Goal: Task Accomplishment & Management: Use online tool/utility

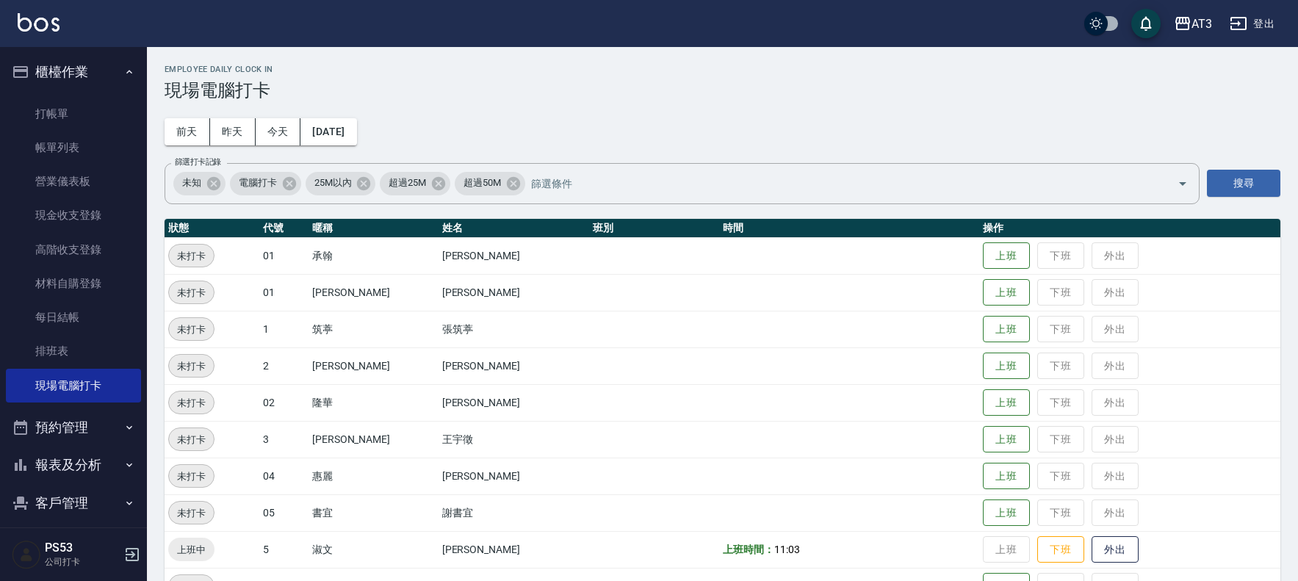
scroll to position [489, 0]
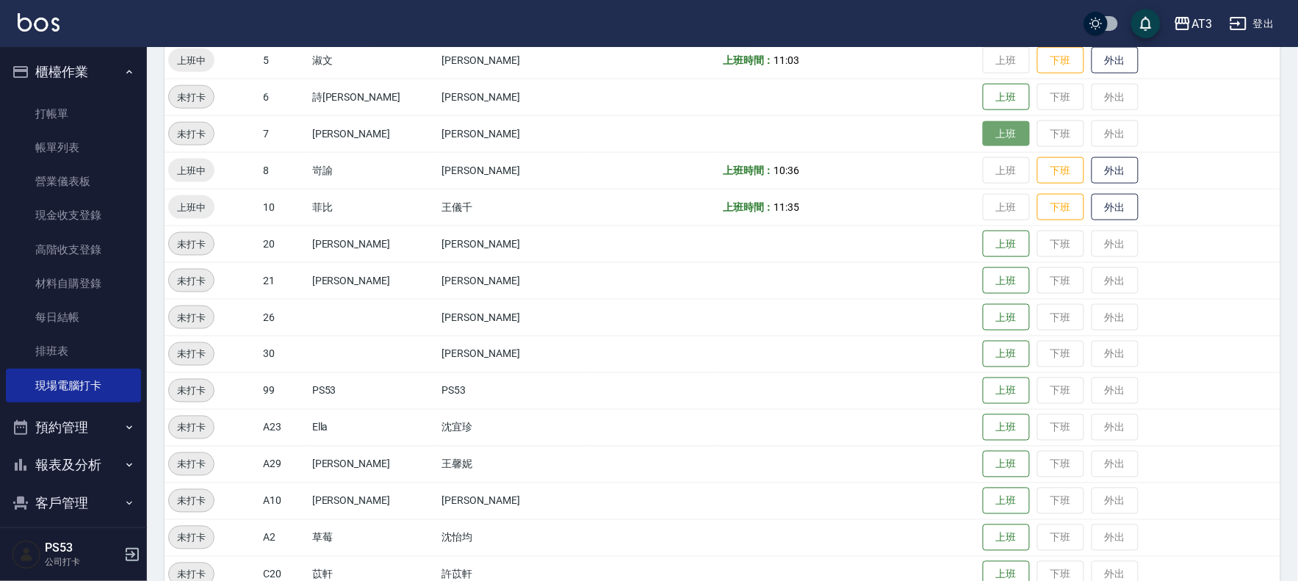
click at [983, 140] on button "上班" at bounding box center [1006, 134] width 47 height 26
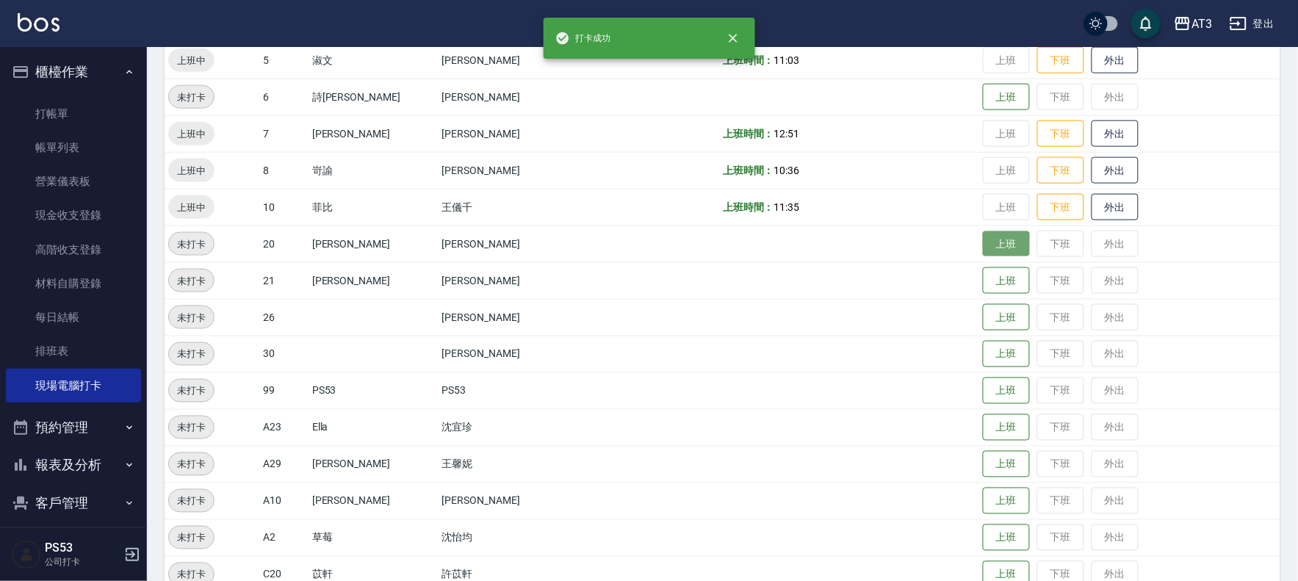
click at [983, 244] on button "上班" at bounding box center [1006, 244] width 47 height 26
drag, startPoint x: 982, startPoint y: 244, endPoint x: 921, endPoint y: 260, distance: 63.1
click at [921, 260] on td "上班時間： 12:51" at bounding box center [849, 244] width 260 height 37
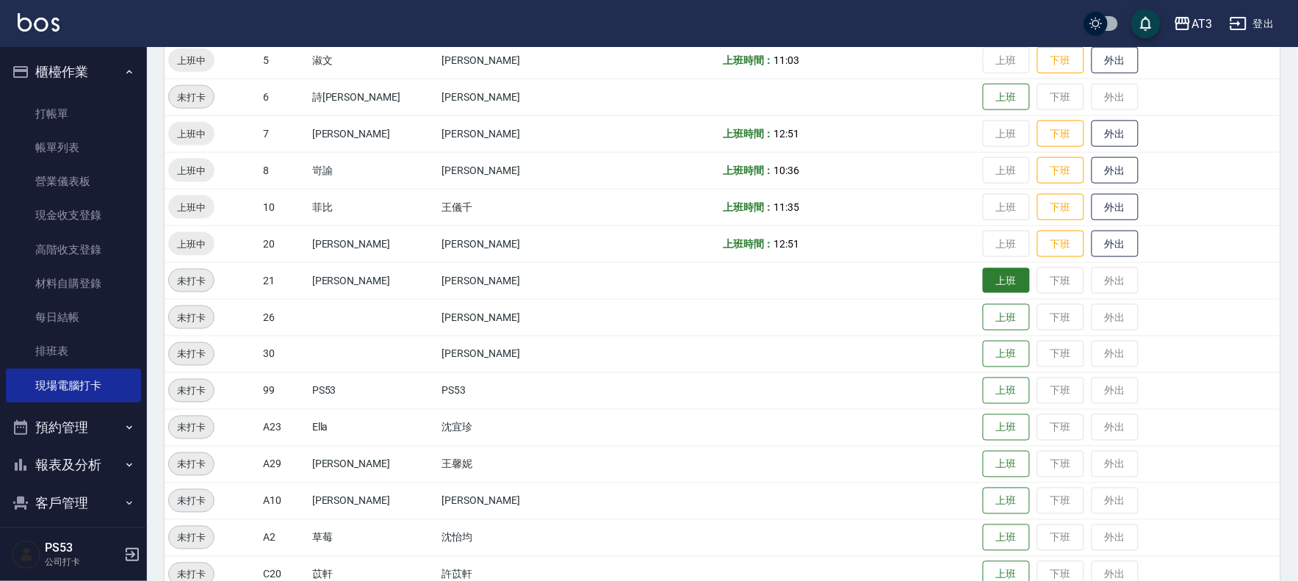
click at [986, 289] on button "上班" at bounding box center [1006, 281] width 47 height 26
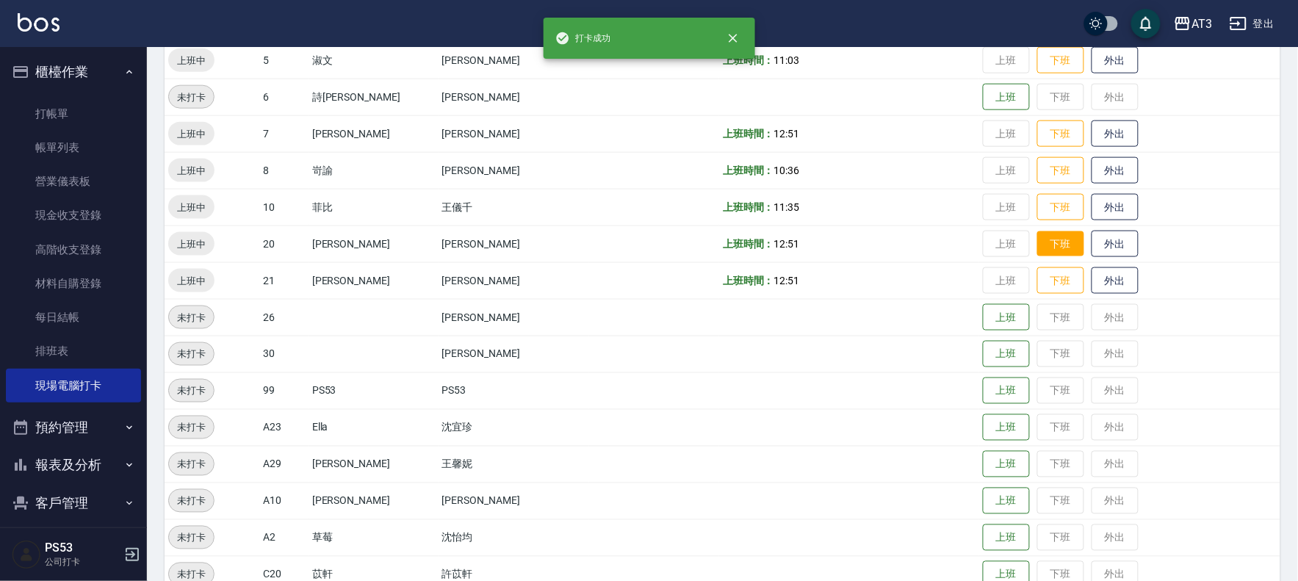
click at [1052, 231] on button "下班" at bounding box center [1060, 244] width 47 height 26
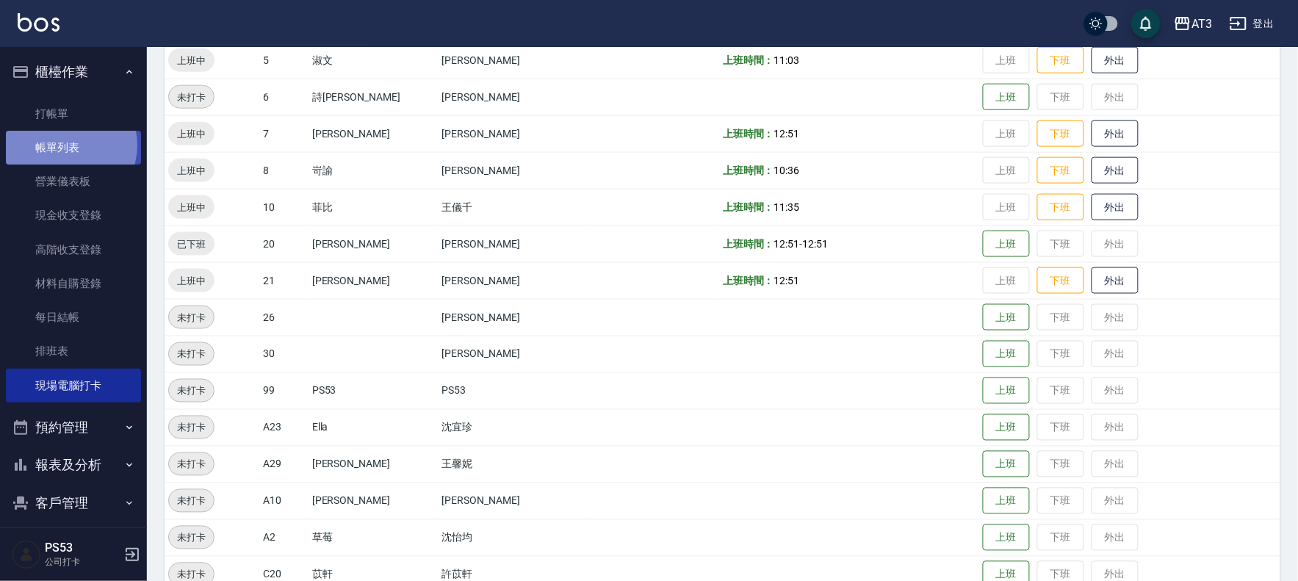
click at [63, 145] on link "帳單列表" at bounding box center [73, 148] width 135 height 34
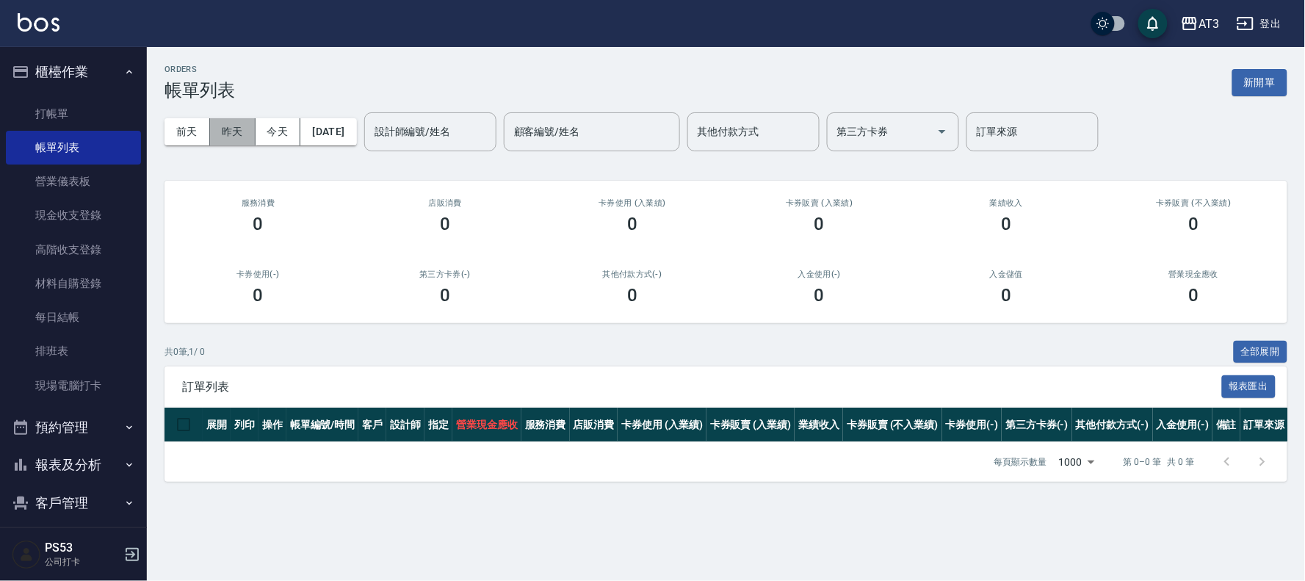
click at [223, 141] on button "昨天" at bounding box center [233, 131] width 46 height 27
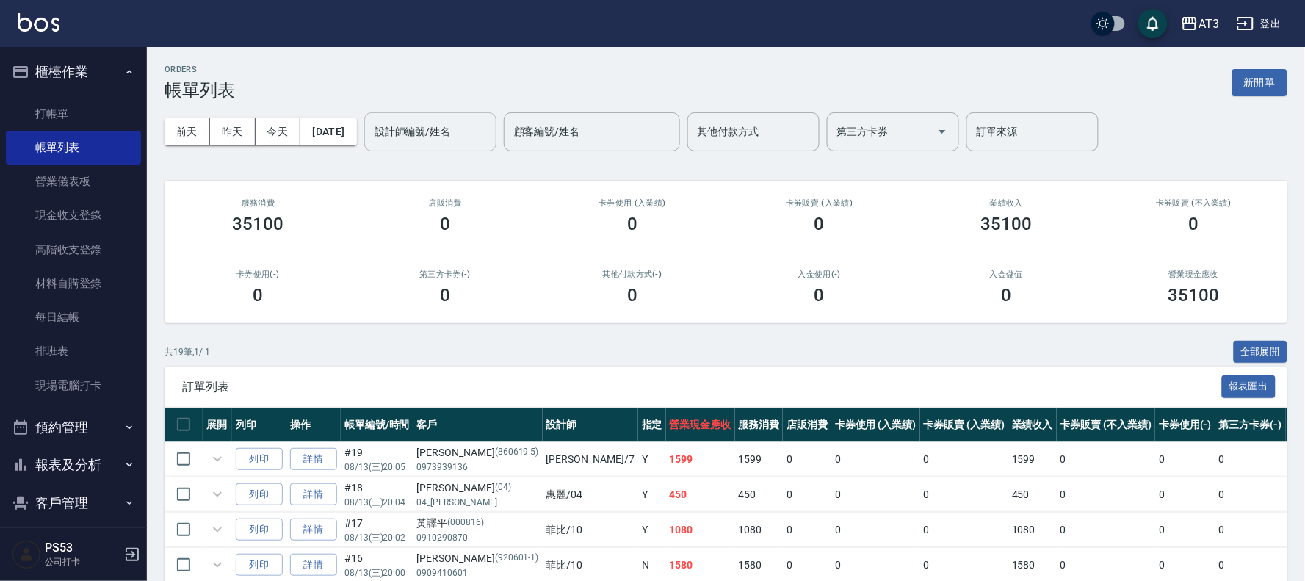
click at [438, 132] on input "設計師編號/姓名" at bounding box center [430, 132] width 119 height 26
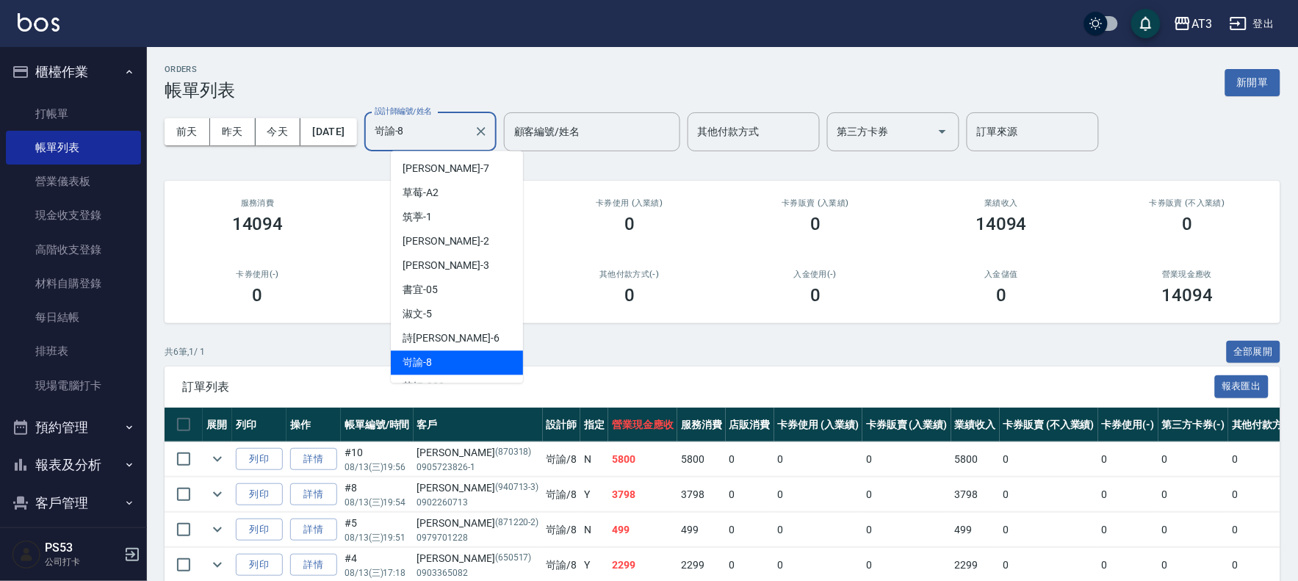
click at [416, 131] on input "岢諭-8" at bounding box center [419, 132] width 97 height 26
click at [417, 131] on input "岢諭-8" at bounding box center [419, 132] width 97 height 26
drag, startPoint x: 417, startPoint y: 131, endPoint x: 415, endPoint y: 120, distance: 10.5
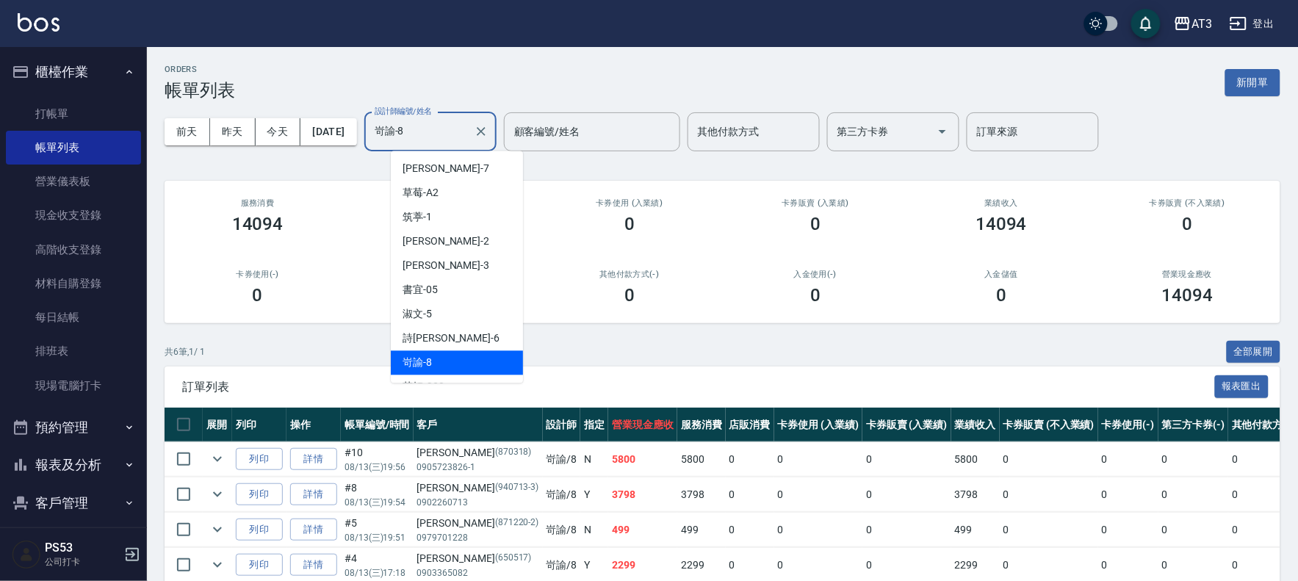
click at [417, 130] on input "岢諭-8" at bounding box center [419, 132] width 97 height 26
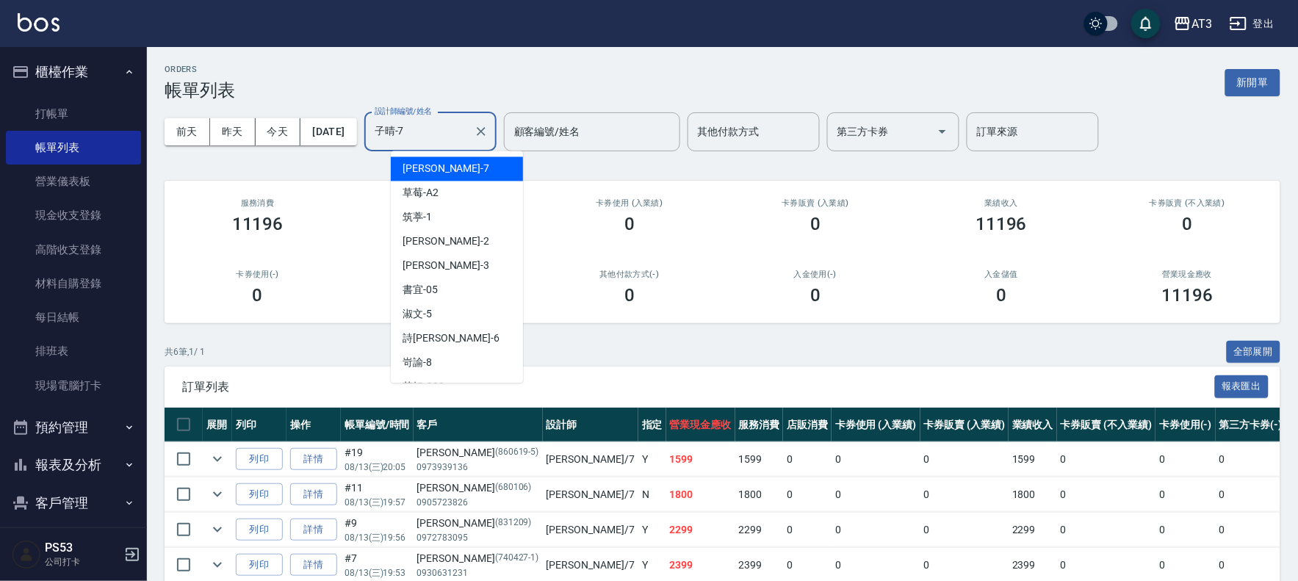
click at [434, 134] on input "子晴-7" at bounding box center [419, 132] width 97 height 26
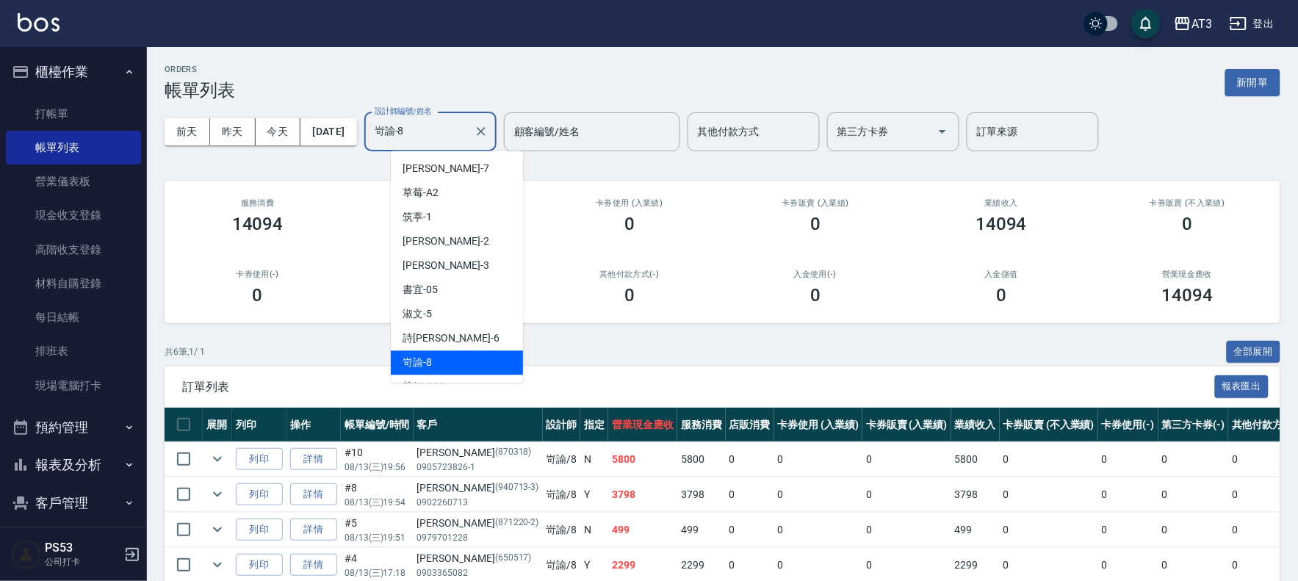
click at [435, 134] on input "岢諭-8" at bounding box center [419, 132] width 97 height 26
click at [436, 134] on input "岢諭-8" at bounding box center [419, 132] width 97 height 26
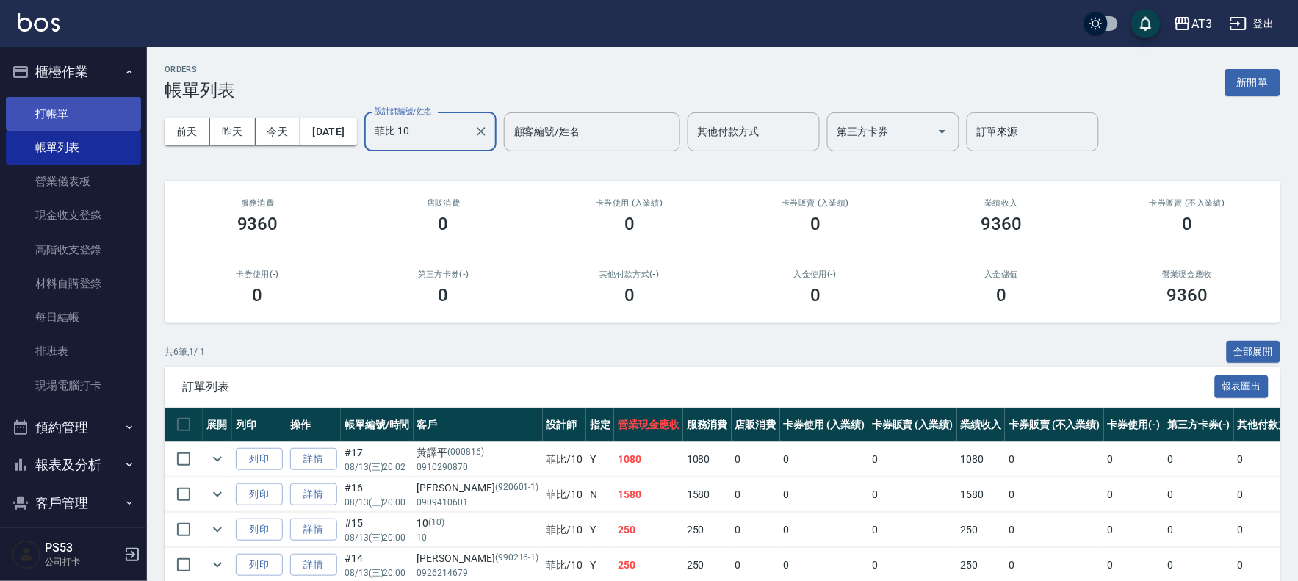
type input "菲比-10"
click at [46, 115] on link "打帳單" at bounding box center [73, 114] width 135 height 34
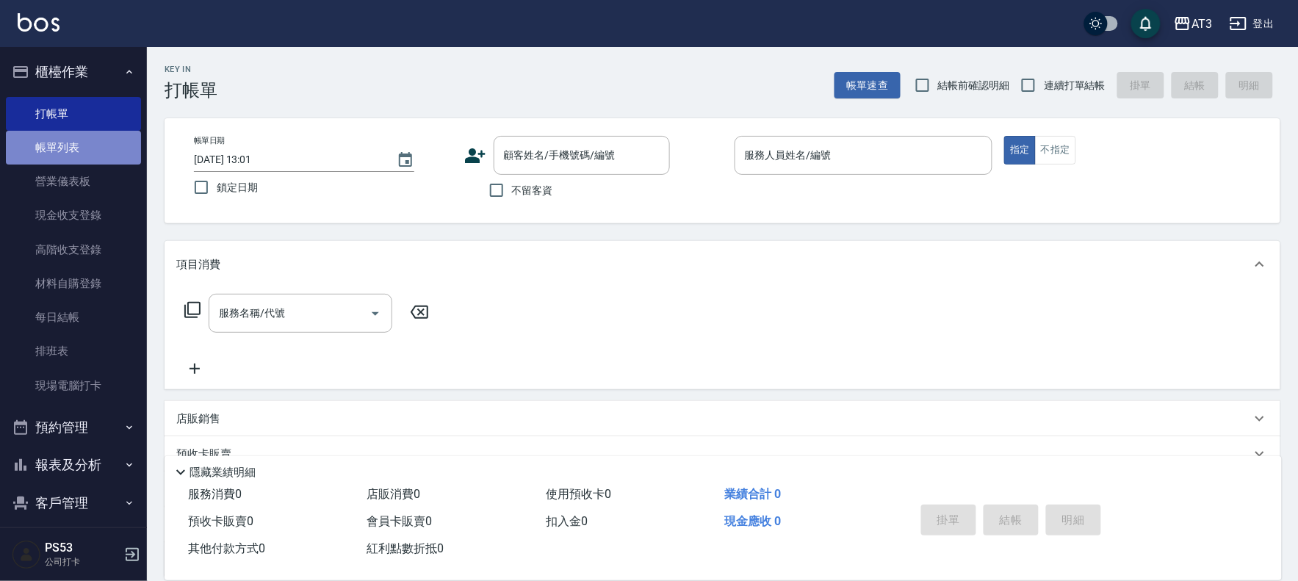
click at [92, 156] on link "帳單列表" at bounding box center [73, 148] width 135 height 34
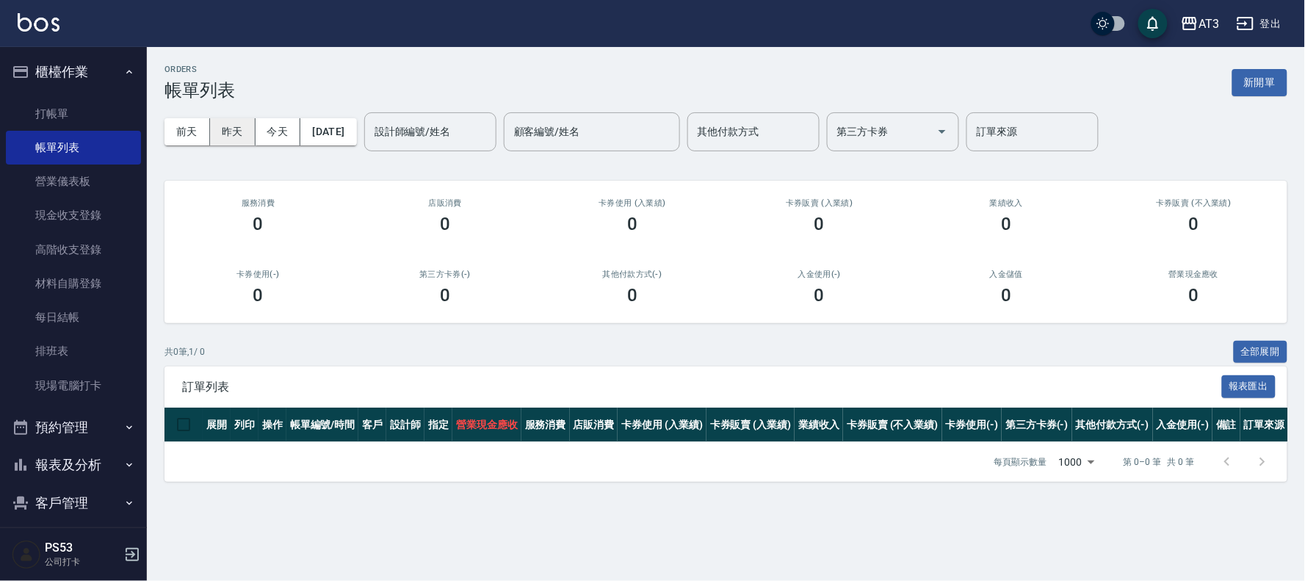
click at [245, 137] on button "昨天" at bounding box center [233, 131] width 46 height 27
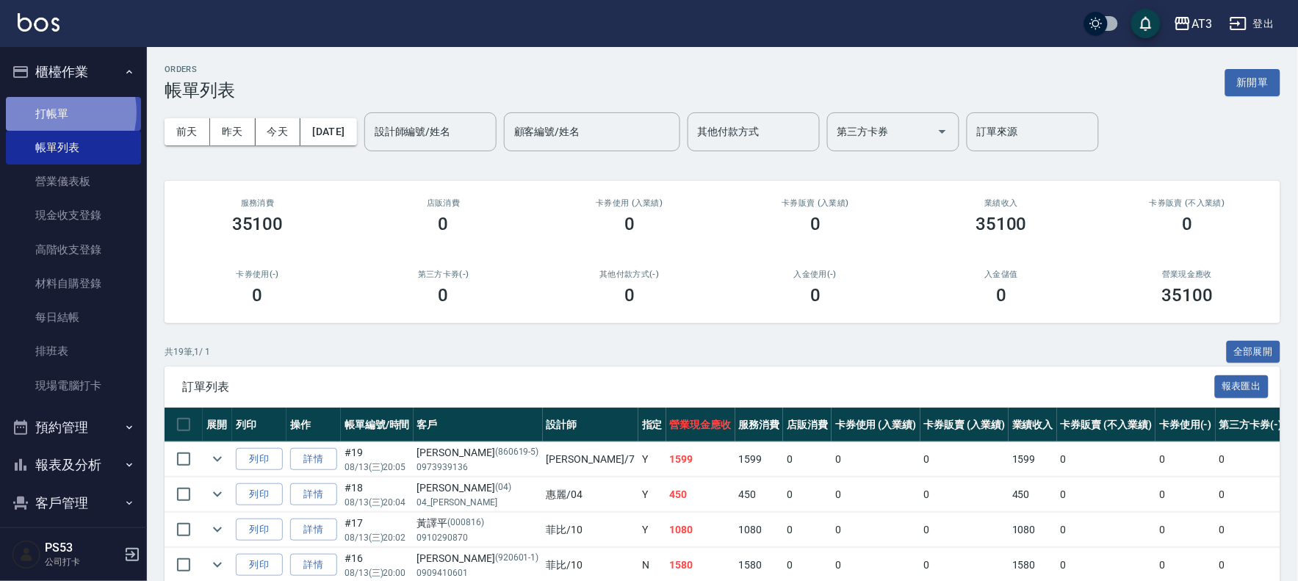
click at [52, 112] on link "打帳單" at bounding box center [73, 114] width 135 height 34
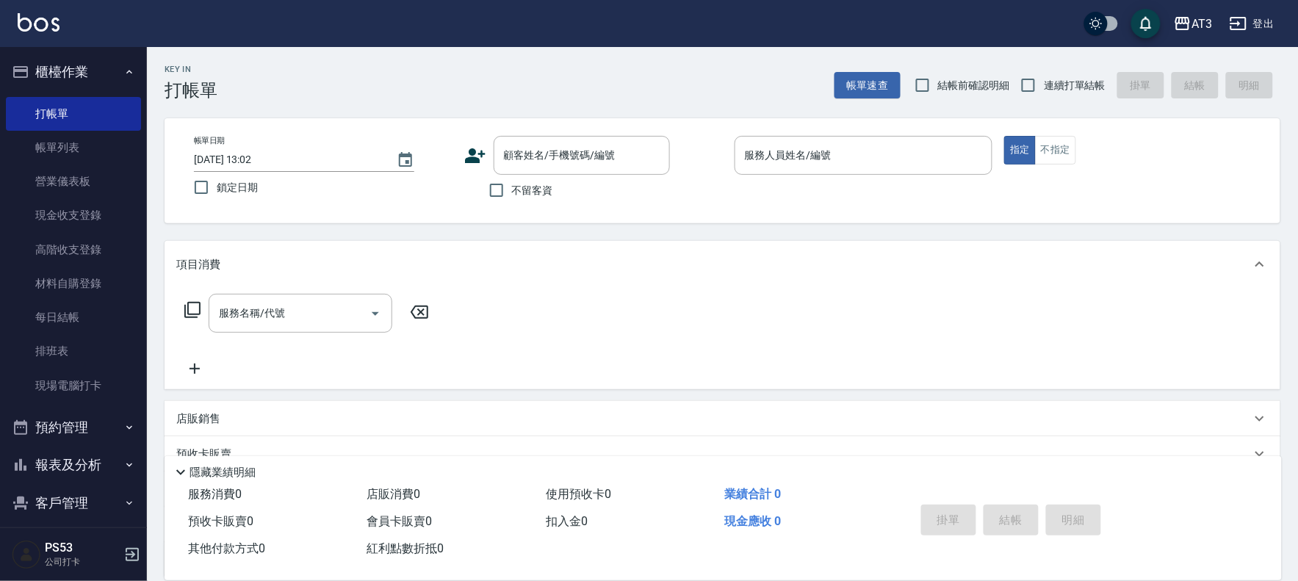
click at [677, 223] on div "Key In 打帳單 帳單速查 結帳前確認明細 連續打單結帳 掛單 結帳 明細 帳單日期 [DATE] 13:02 鎖定日期 顧客姓名/手機號碼/編號 顧客姓…" at bounding box center [722, 382] width 1151 height 670
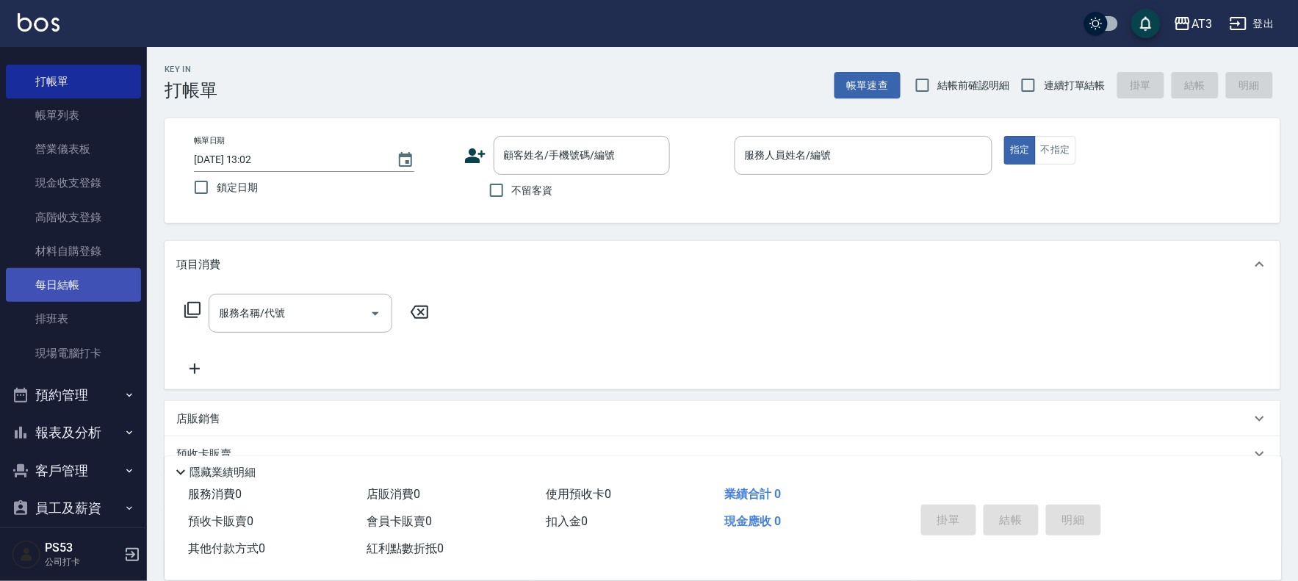
scroll to position [48, 0]
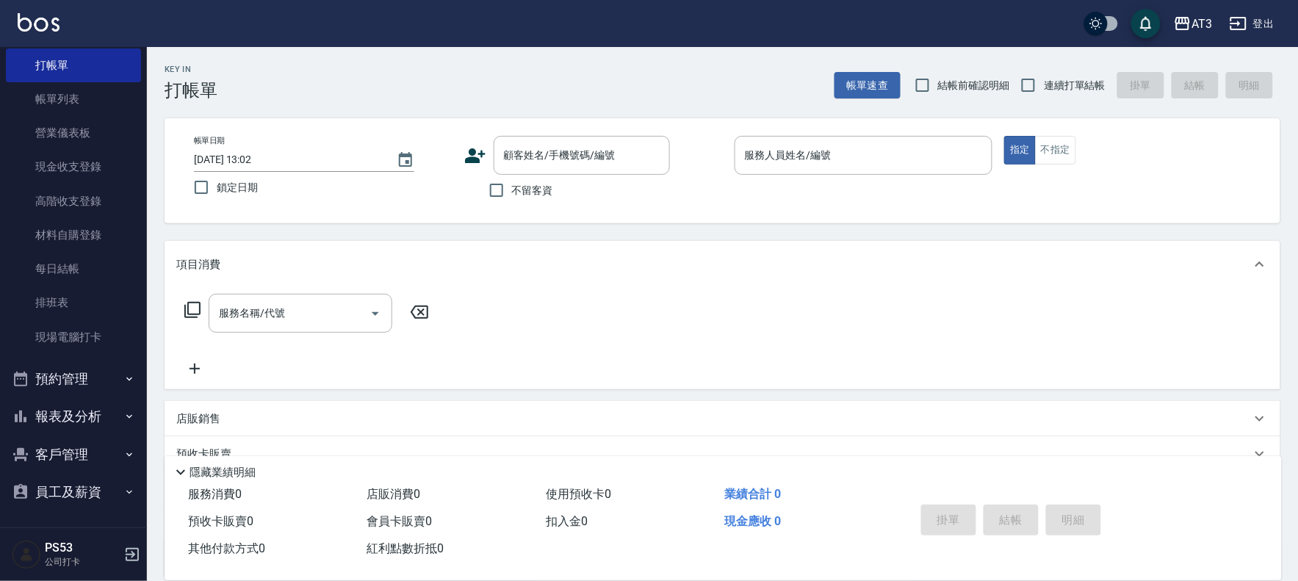
click at [93, 409] on button "報表及分析" at bounding box center [73, 416] width 135 height 38
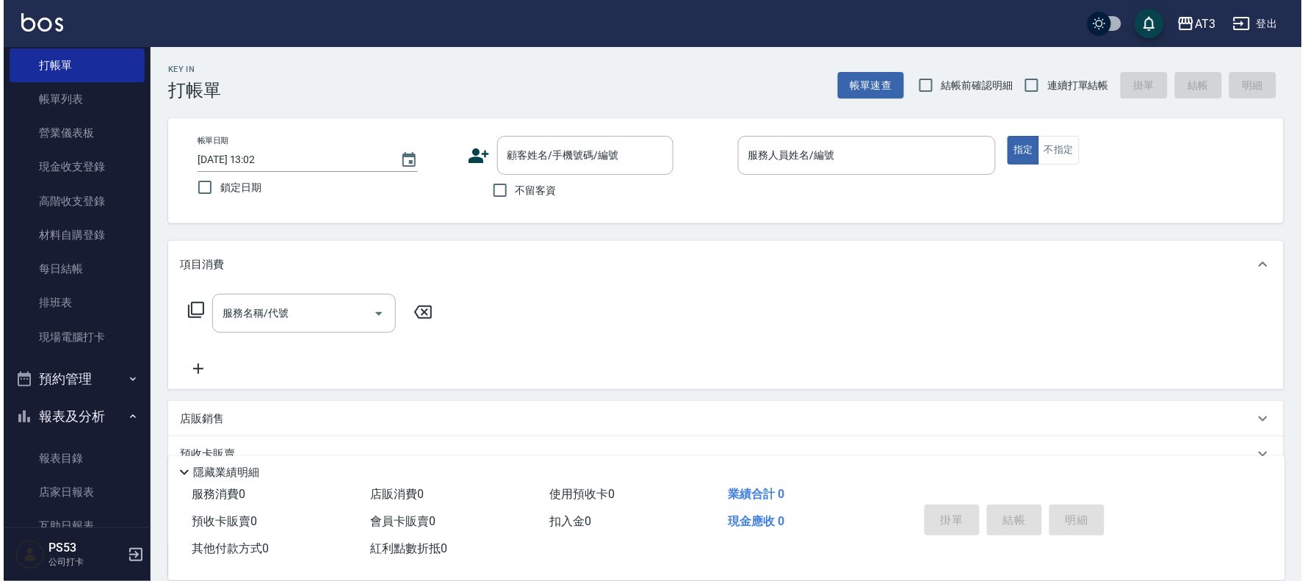
scroll to position [294, 0]
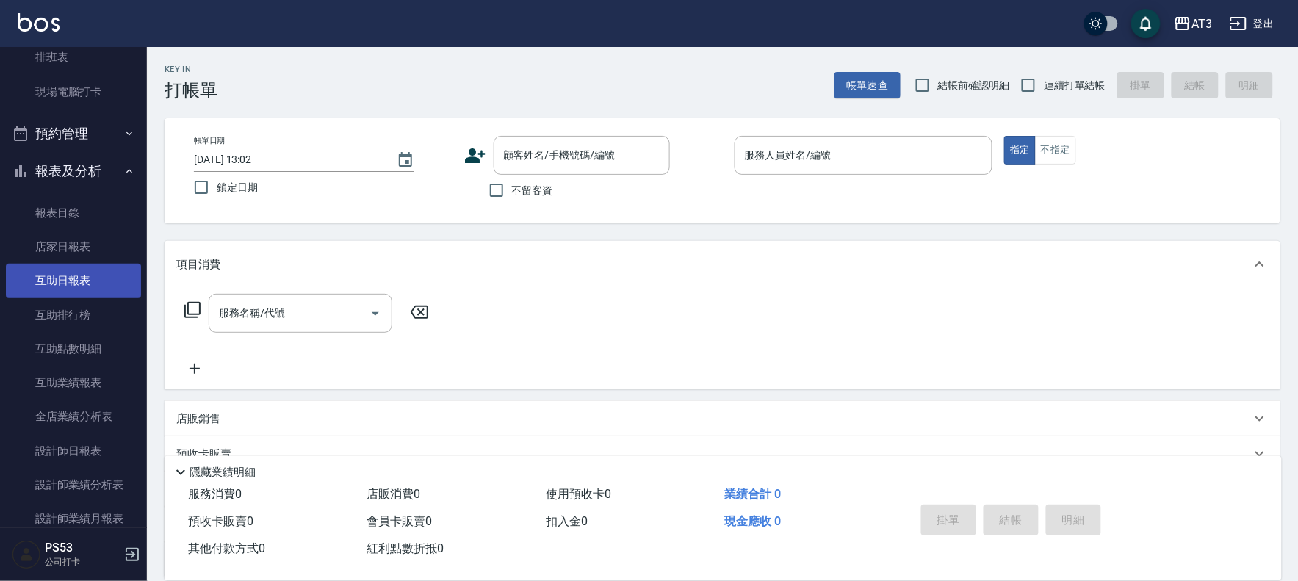
click at [95, 283] on link "互助日報表" at bounding box center [73, 281] width 135 height 34
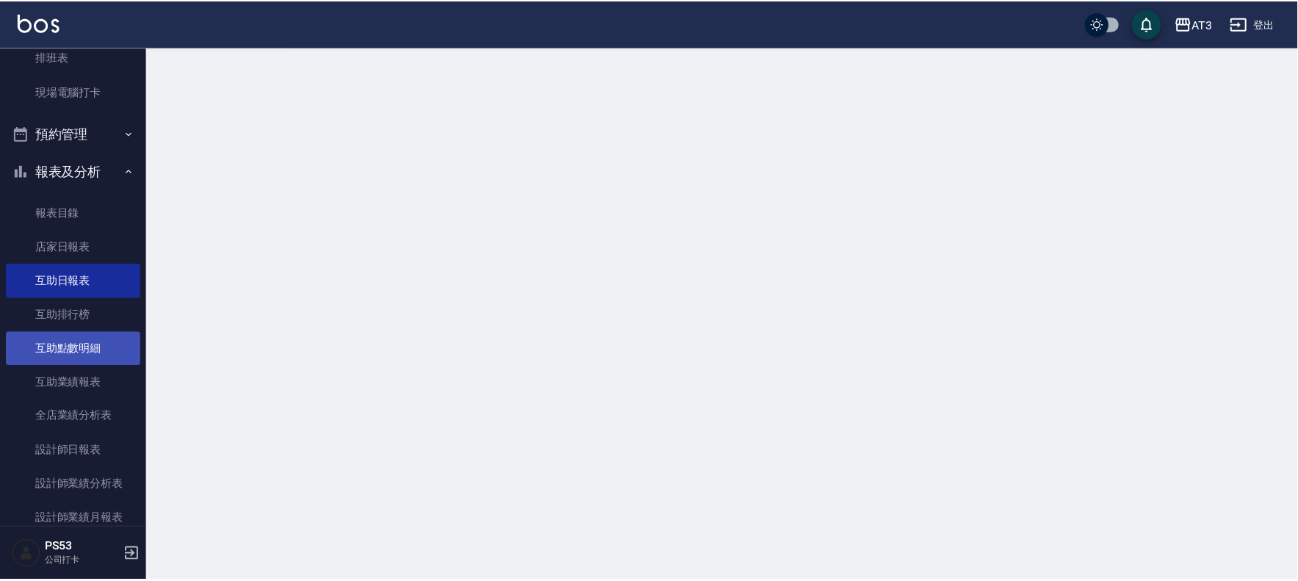
scroll to position [457, 0]
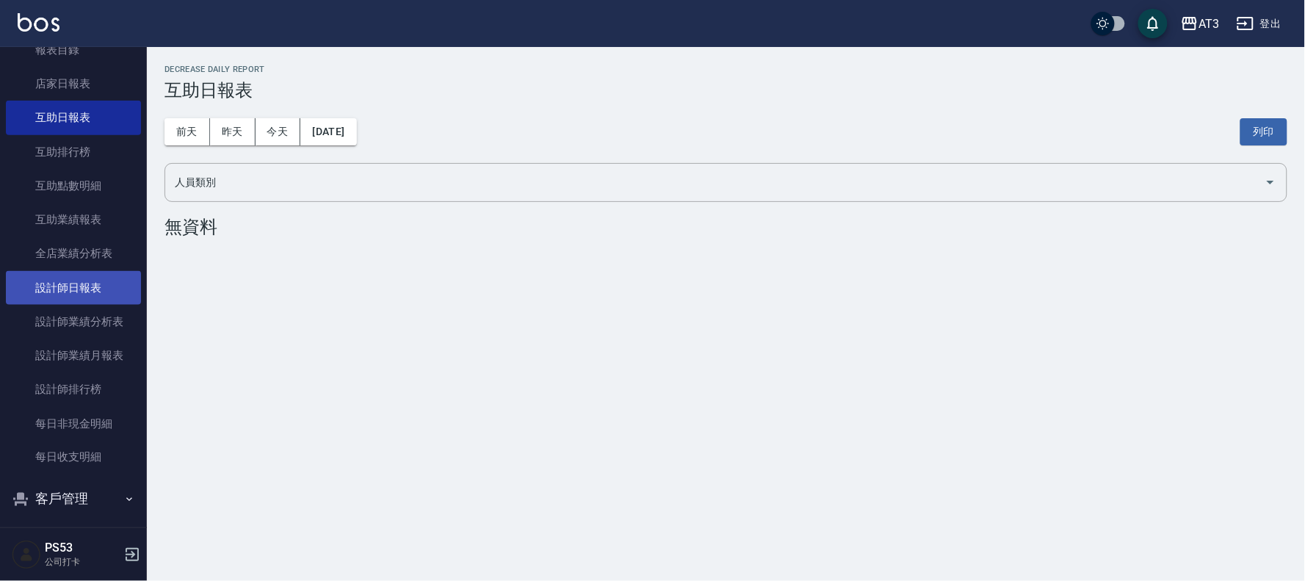
click at [104, 284] on link "設計師日報表" at bounding box center [73, 288] width 135 height 34
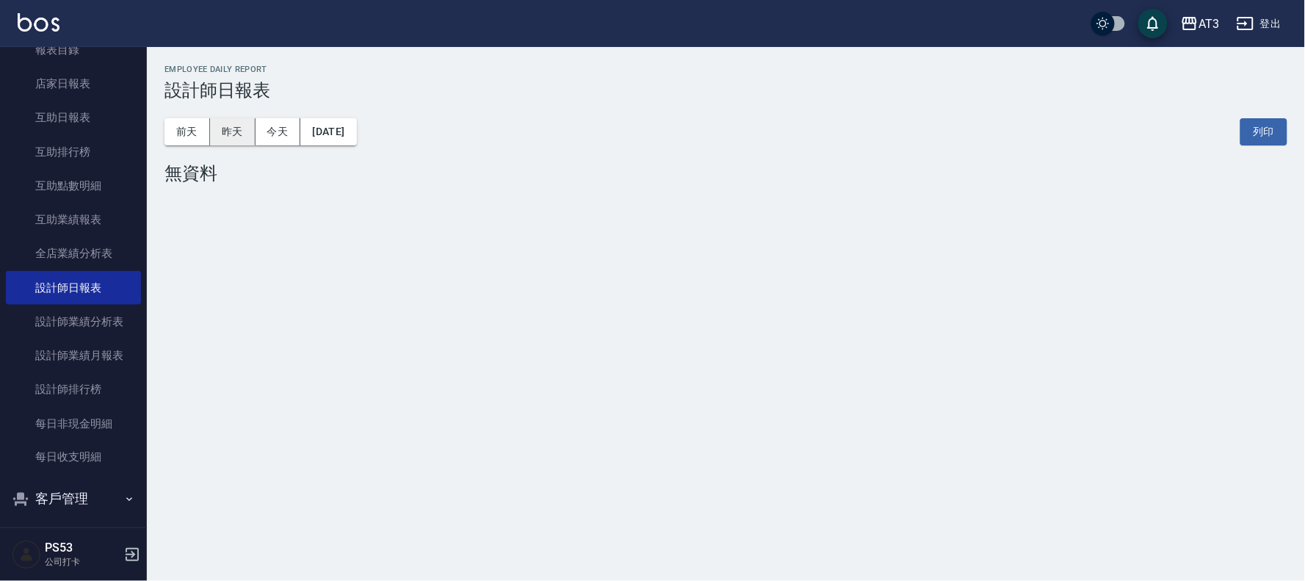
click at [214, 120] on button "昨天" at bounding box center [233, 131] width 46 height 27
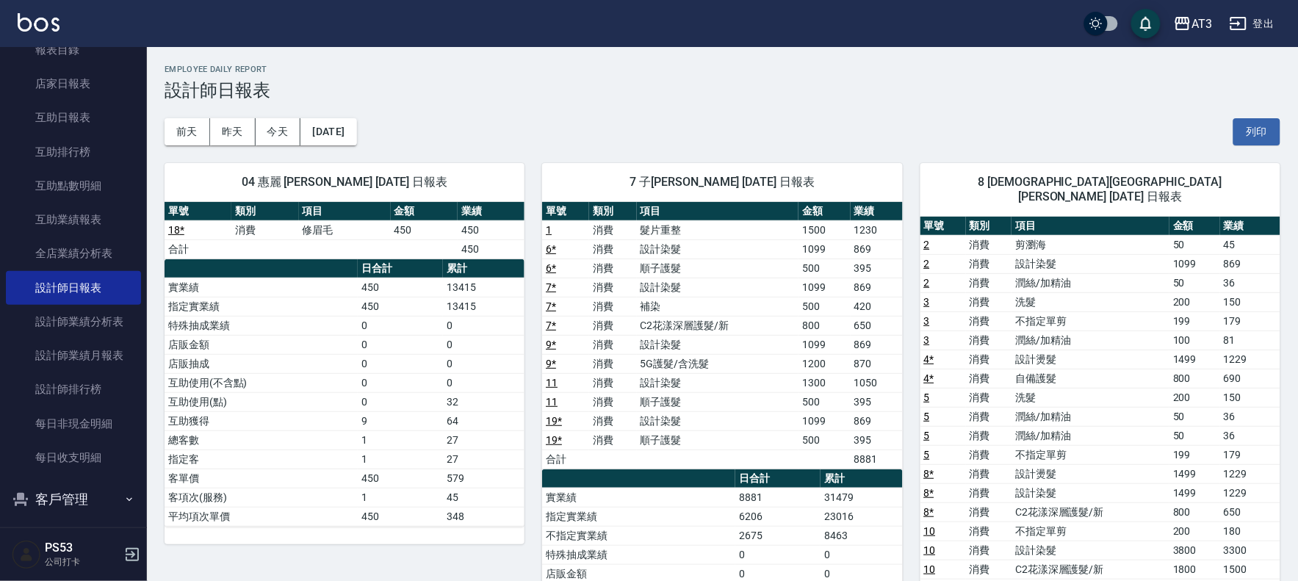
scroll to position [82, 0]
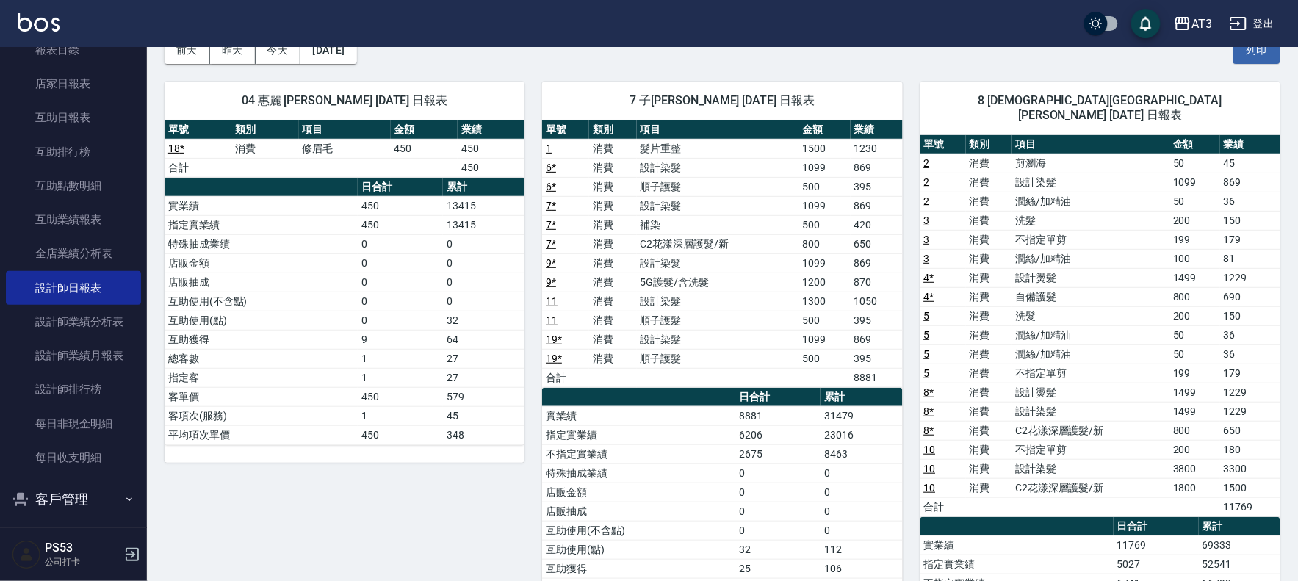
click at [772, 133] on th "項目" at bounding box center [718, 129] width 162 height 19
click at [765, 159] on td "設計染髮" at bounding box center [718, 167] width 162 height 19
click at [762, 162] on td "設計染髮" at bounding box center [718, 167] width 162 height 19
click at [839, 73] on div "7 子晴 [PERSON_NAME] [DATE] 日報表 單號 類別 項目 金額 業績 1 消費 髮片重整 1500 1230 6 * 消費 設計染髮 10…" at bounding box center [713, 462] width 378 height 796
